Goal: Task Accomplishment & Management: Manage account settings

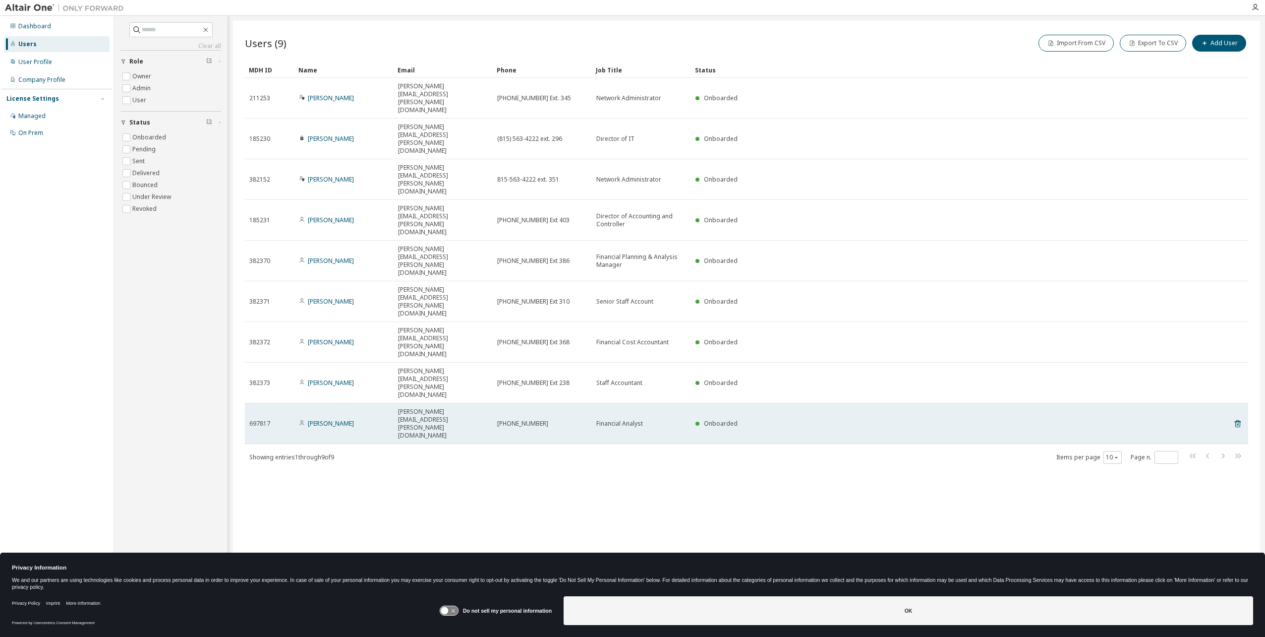
click at [298, 403] on td "[PERSON_NAME]" at bounding box center [343, 423] width 99 height 41
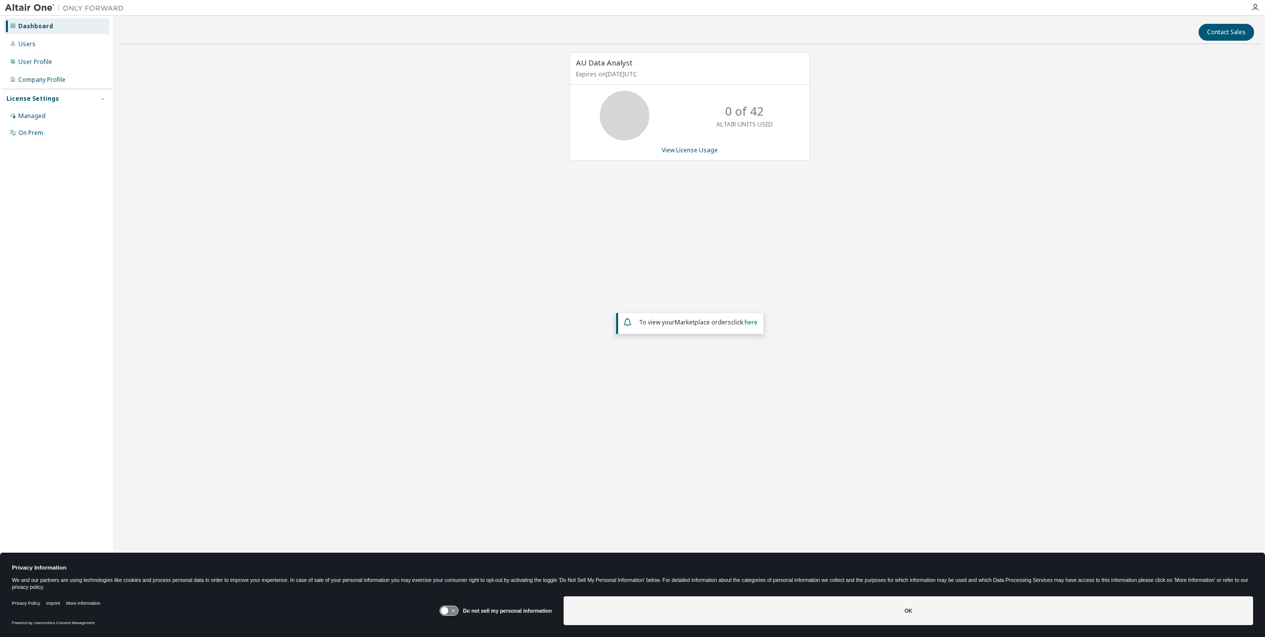
drag, startPoint x: 580, startPoint y: 63, endPoint x: 788, endPoint y: 70, distance: 208.3
click at [788, 70] on div "AU Data Analyst Expires on [DATE] UTC" at bounding box center [689, 69] width 239 height 32
drag, startPoint x: 788, startPoint y: 70, endPoint x: 828, endPoint y: 79, distance: 41.2
click at [788, 70] on p "Expires on [DATE] UTC" at bounding box center [688, 74] width 225 height 8
click at [30, 47] on div "Users" at bounding box center [26, 44] width 17 height 8
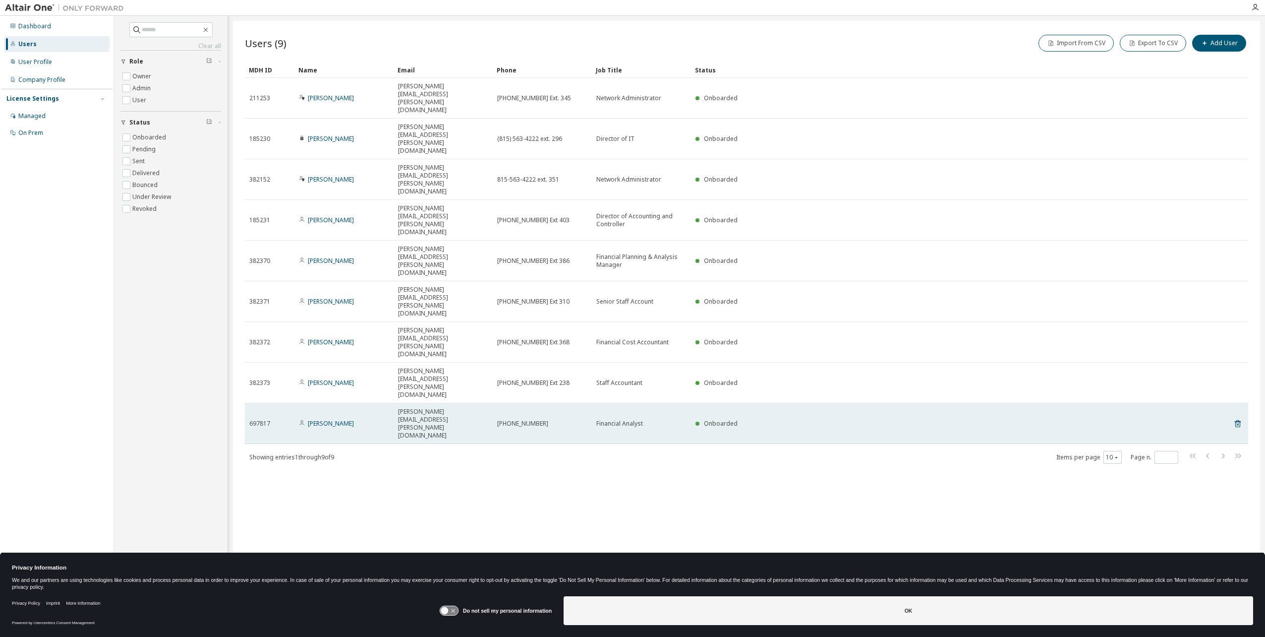
click at [280, 419] on div "697817" at bounding box center [269, 423] width 41 height 8
drag, startPoint x: 617, startPoint y: 236, endPoint x: 522, endPoint y: 236, distance: 95.2
click at [522, 419] on span "815-563-4222" at bounding box center [522, 423] width 51 height 8
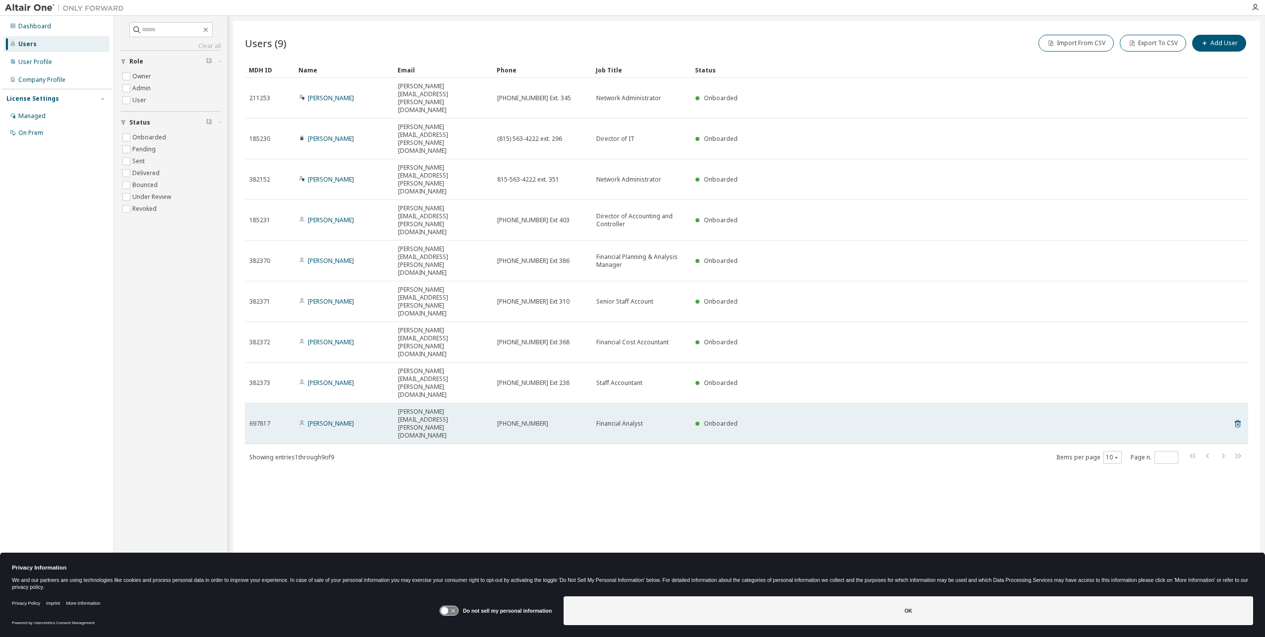
click at [305, 419] on span "Belinda Mayberry" at bounding box center [326, 423] width 55 height 8
click at [353, 419] on link "Belinda Mayberry" at bounding box center [331, 423] width 46 height 8
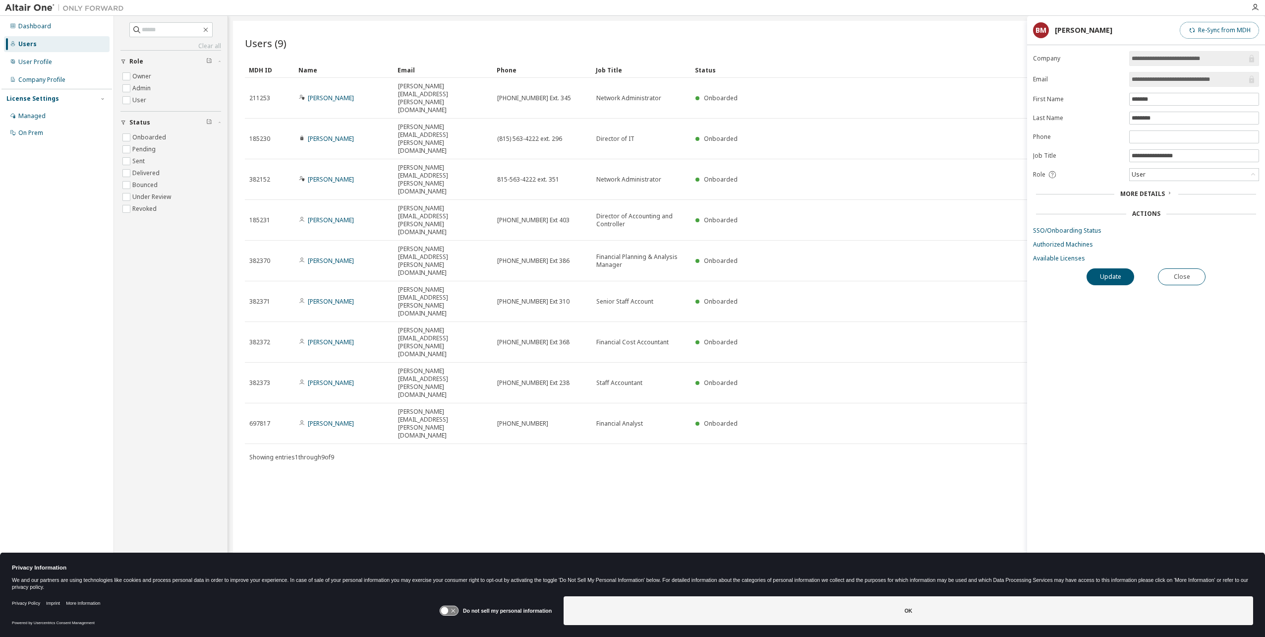
click at [1215, 34] on button "Re-Sync from MDH" at bounding box center [1219, 30] width 79 height 17
click at [1162, 193] on span "More Details" at bounding box center [1142, 193] width 45 height 8
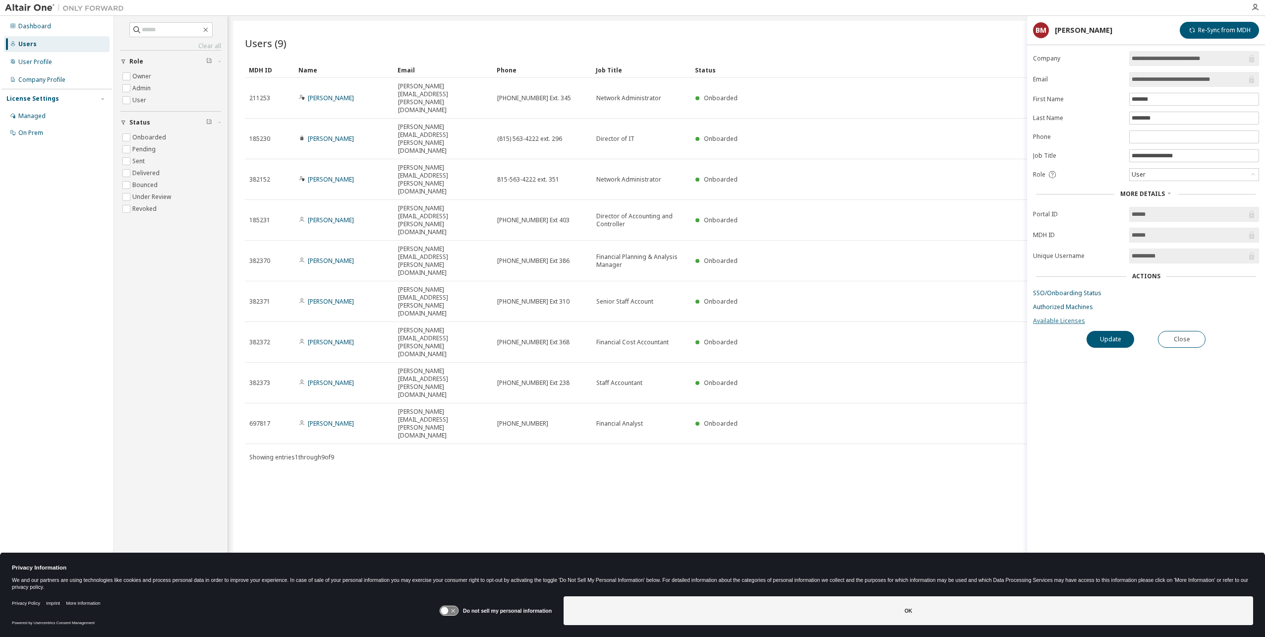
click at [1057, 320] on link "Available Licenses" at bounding box center [1146, 321] width 226 height 8
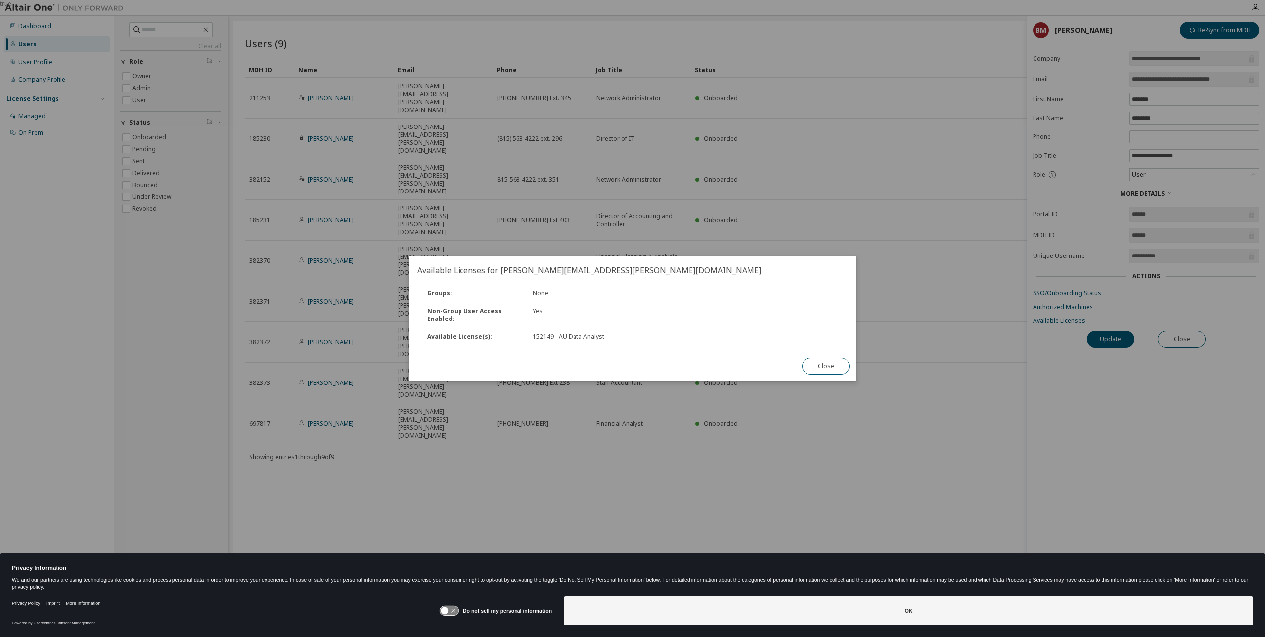
drag, startPoint x: 834, startPoint y: 370, endPoint x: 826, endPoint y: 374, distance: 9.1
click at [834, 369] on button "Close" at bounding box center [826, 365] width 48 height 17
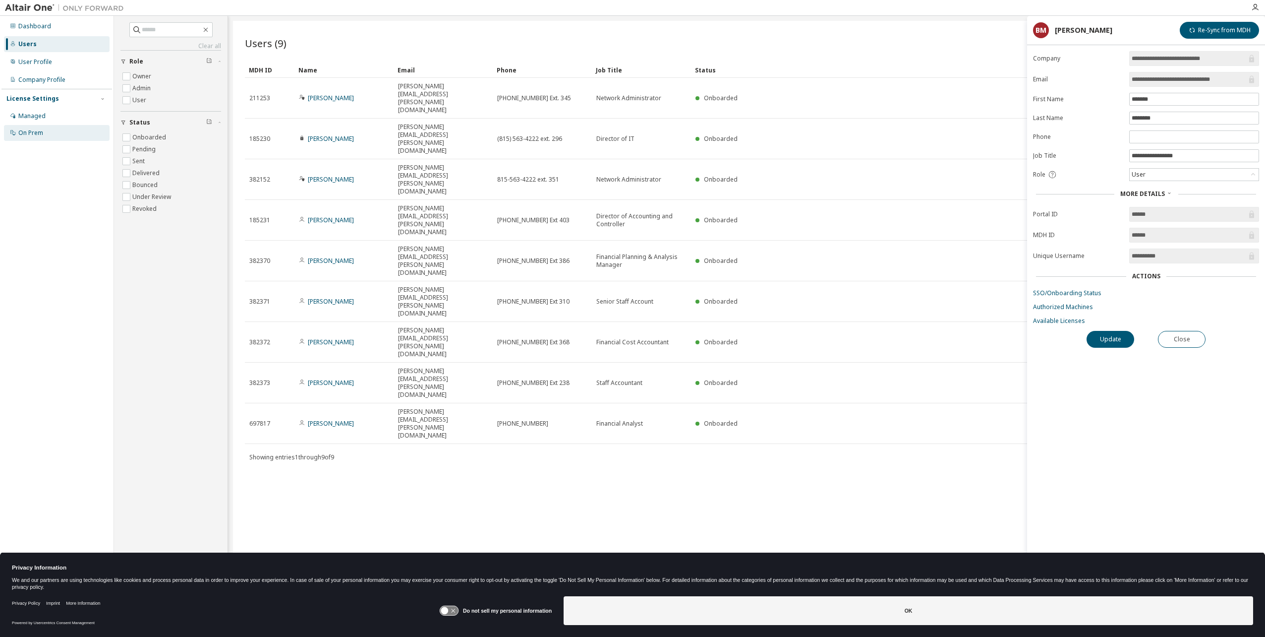
click at [35, 126] on div "On Prem" at bounding box center [57, 133] width 106 height 16
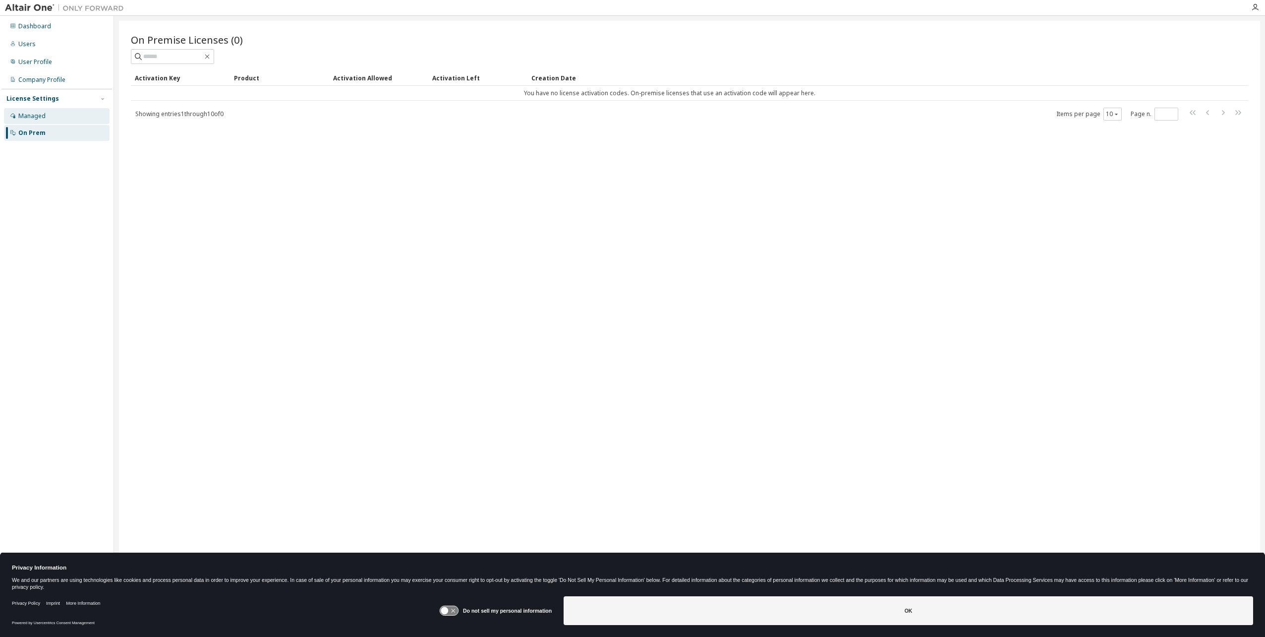
click at [34, 112] on div "Managed" at bounding box center [31, 116] width 27 height 8
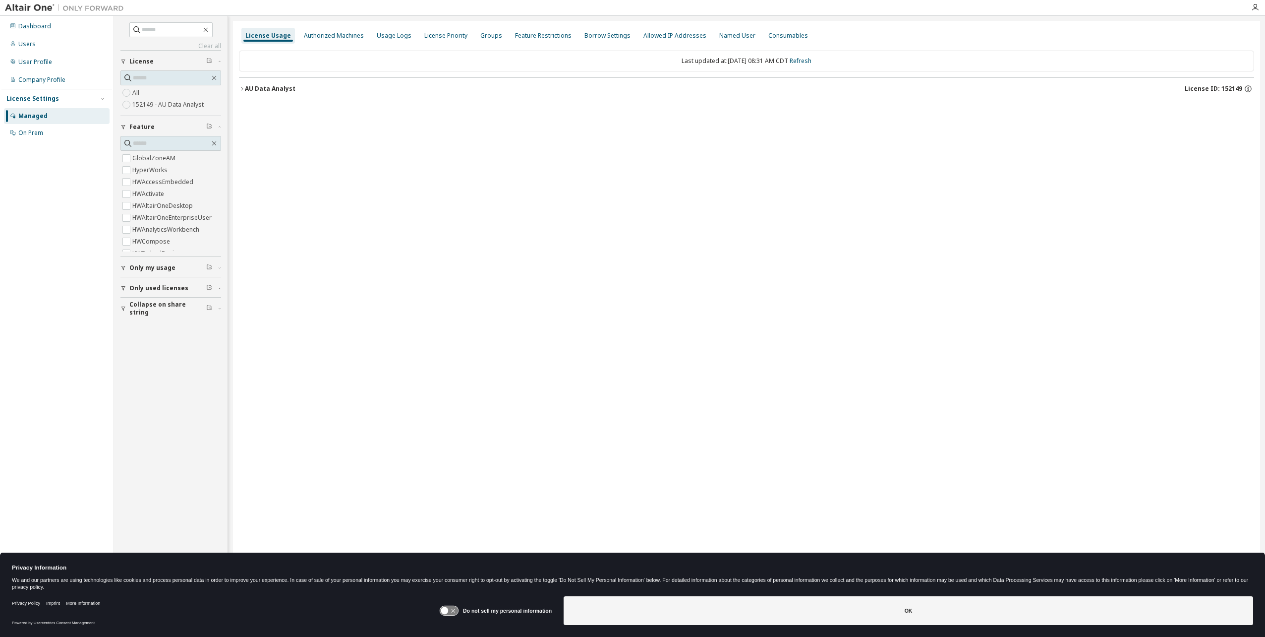
click at [174, 287] on span "Only used licenses" at bounding box center [158, 288] width 59 height 8
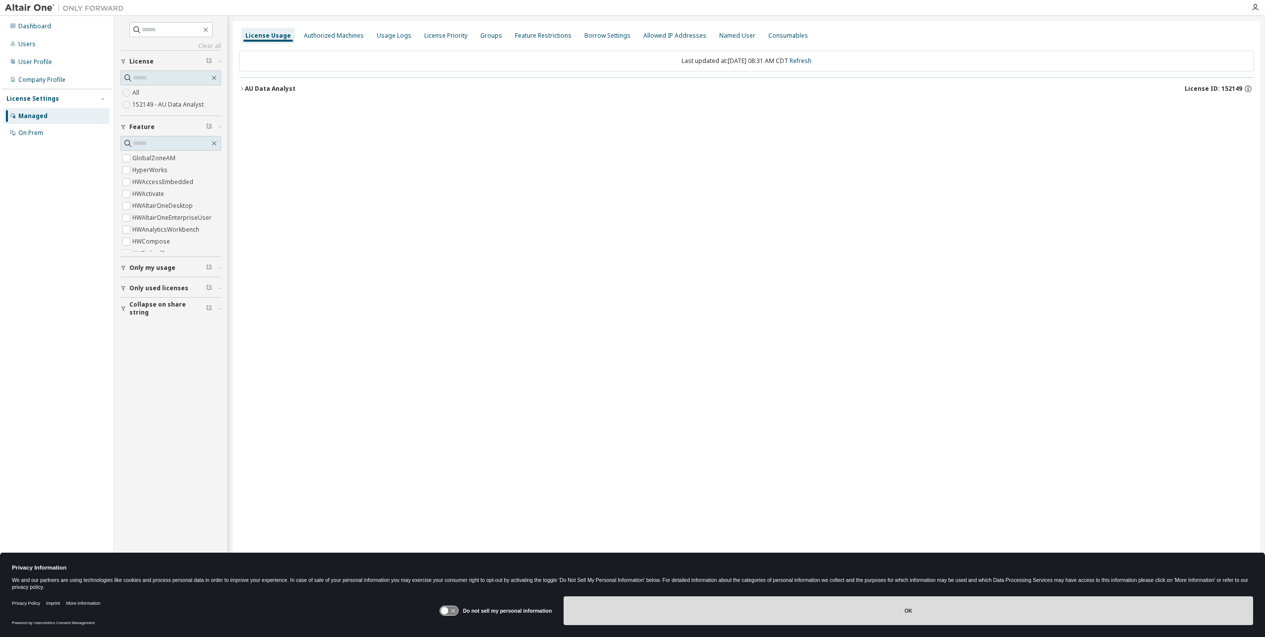
click at [911, 620] on button "OK" at bounding box center [909, 610] width 690 height 29
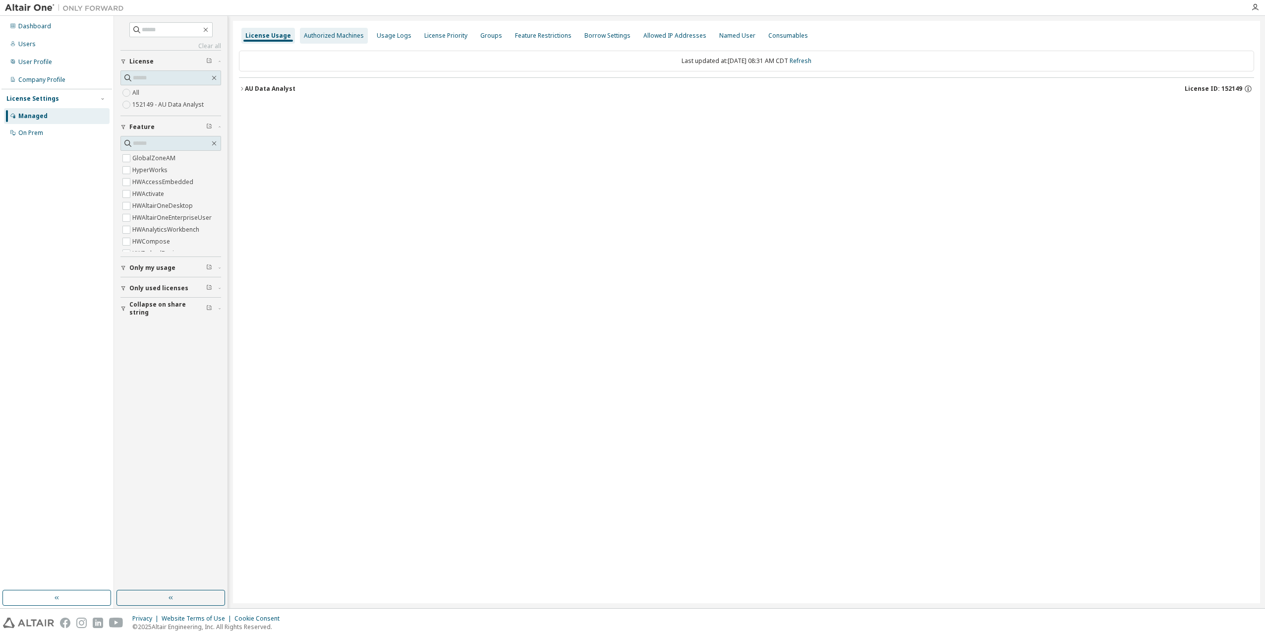
click at [349, 36] on div "Authorized Machines" at bounding box center [334, 36] width 60 height 8
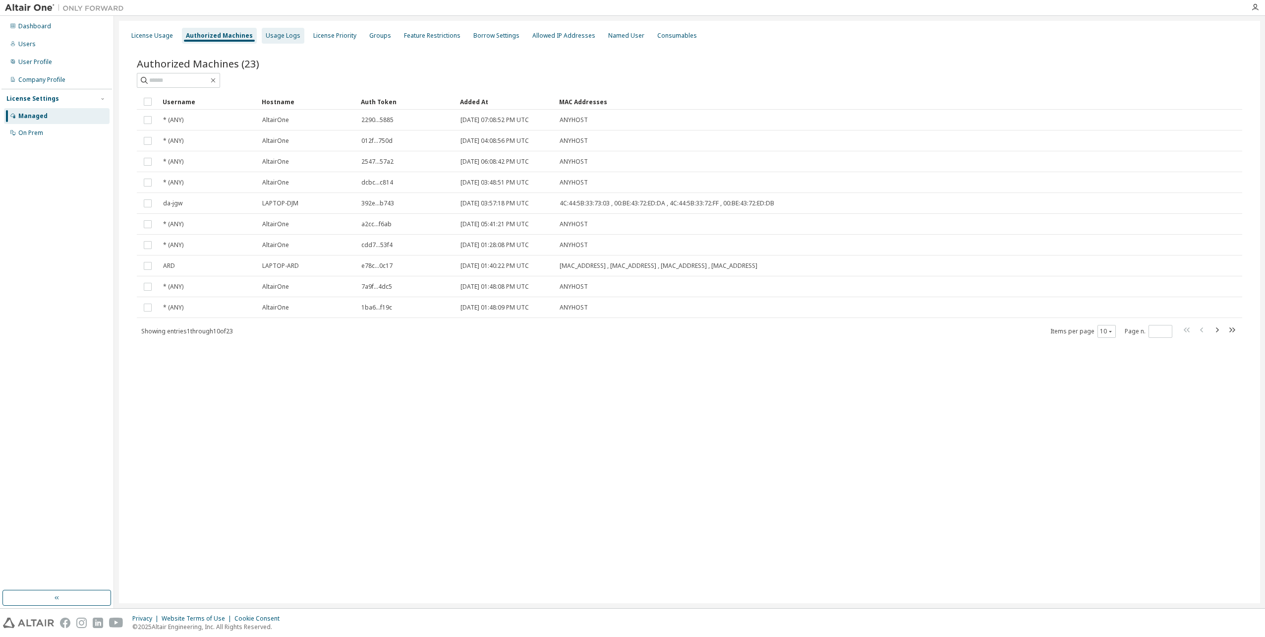
click at [266, 36] on div "Usage Logs" at bounding box center [283, 36] width 35 height 8
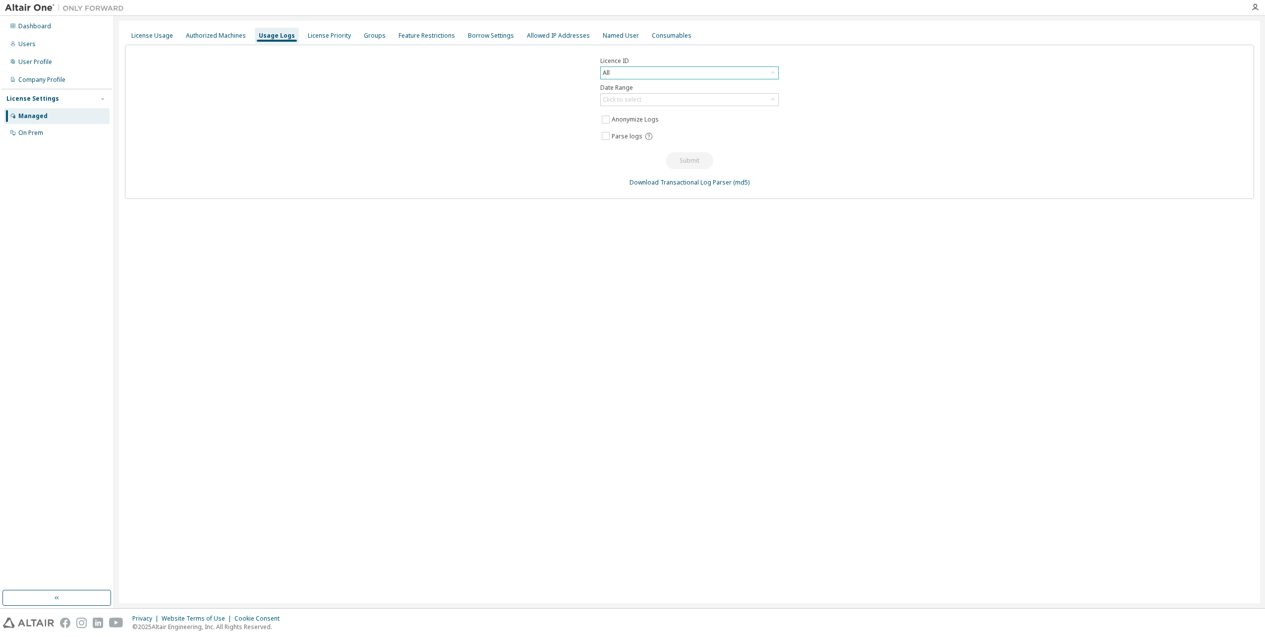
click at [629, 71] on div "All" at bounding box center [689, 73] width 177 height 12
click at [649, 110] on li "152149 - AU Data Analyst" at bounding box center [688, 113] width 175 height 13
click at [651, 99] on div "Click to select" at bounding box center [689, 100] width 177 height 12
click at [312, 24] on div "License Usage Authorized Machines Usage Logs License Priority Groups Feature Re…" at bounding box center [689, 312] width 1141 height 582
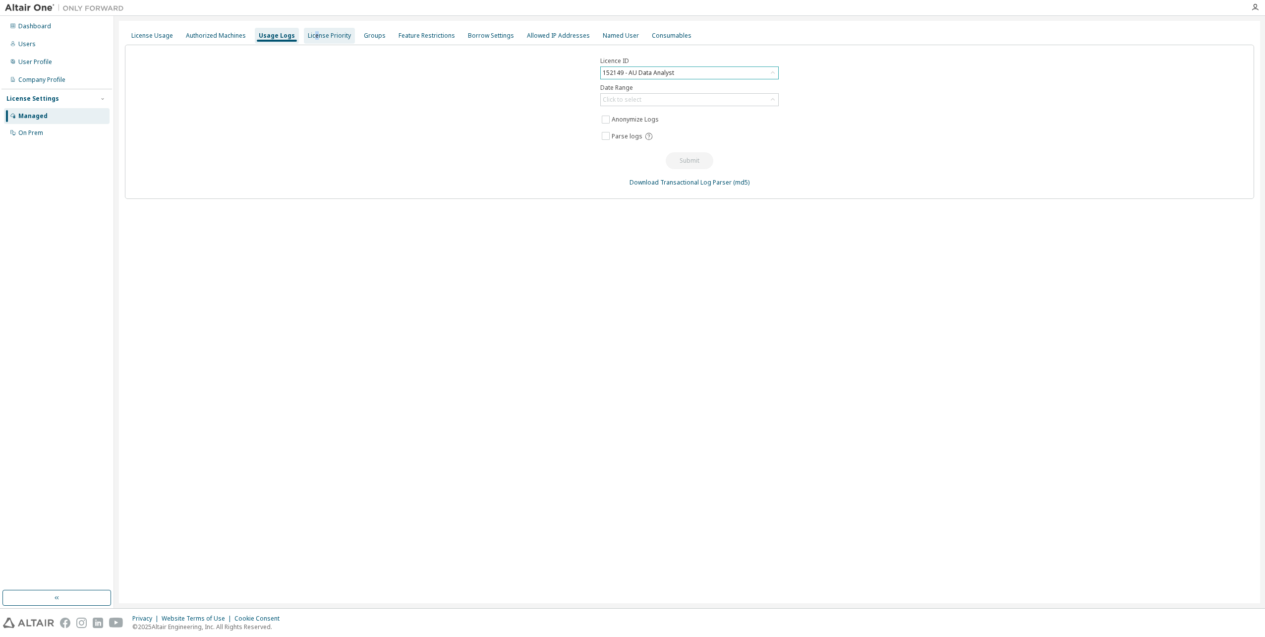
drag, startPoint x: 312, startPoint y: 24, endPoint x: 310, endPoint y: 33, distance: 9.0
click at [310, 33] on div "License Priority" at bounding box center [329, 36] width 43 height 8
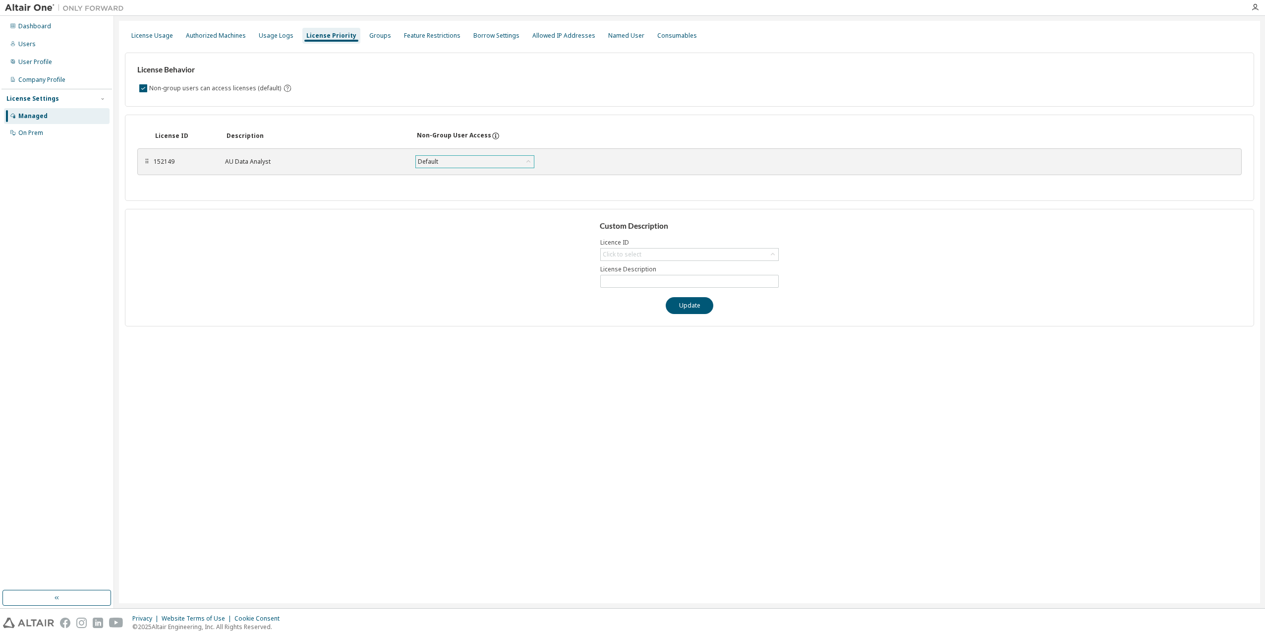
click at [482, 162] on div "Default" at bounding box center [475, 162] width 118 height 12
click at [678, 165] on div "⠿ 152149 AU Data Analyst Default Save" at bounding box center [689, 161] width 1104 height 27
click at [638, 258] on div "Click to select" at bounding box center [622, 254] width 39 height 8
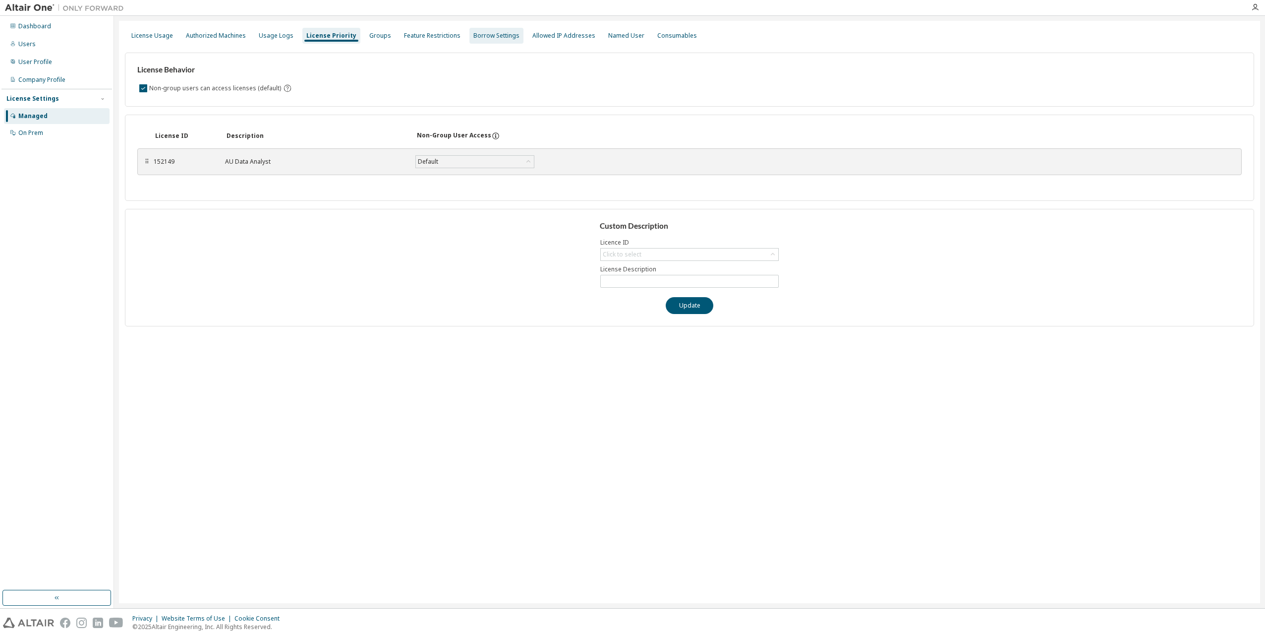
click at [498, 36] on div "Borrow Settings" at bounding box center [496, 36] width 46 height 8
